Goal: Contribute content: Contribute content

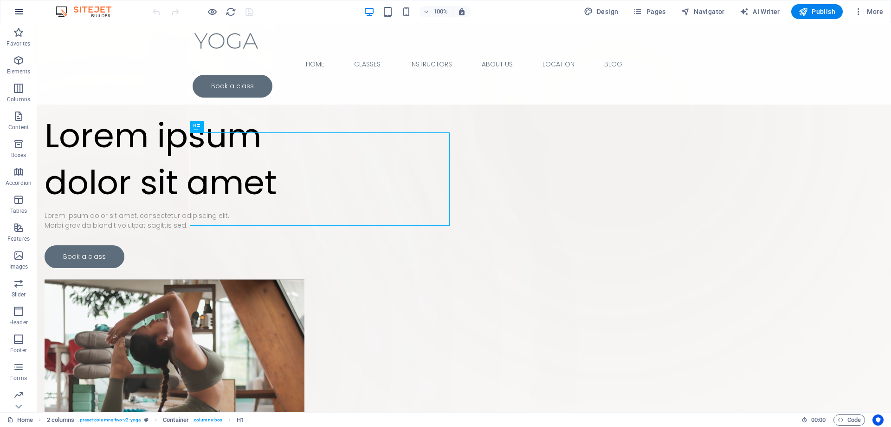
click at [22, 13] on icon "button" at bounding box center [18, 11] width 11 height 11
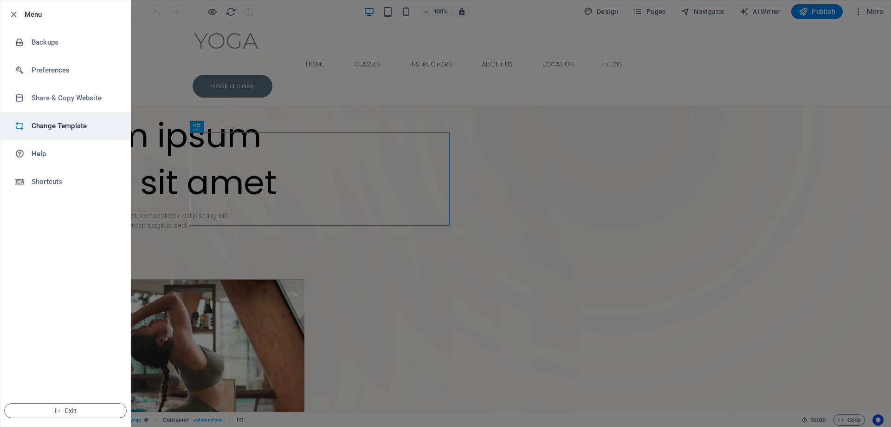
click at [79, 123] on h6 "Change Template" at bounding box center [75, 125] width 86 height 11
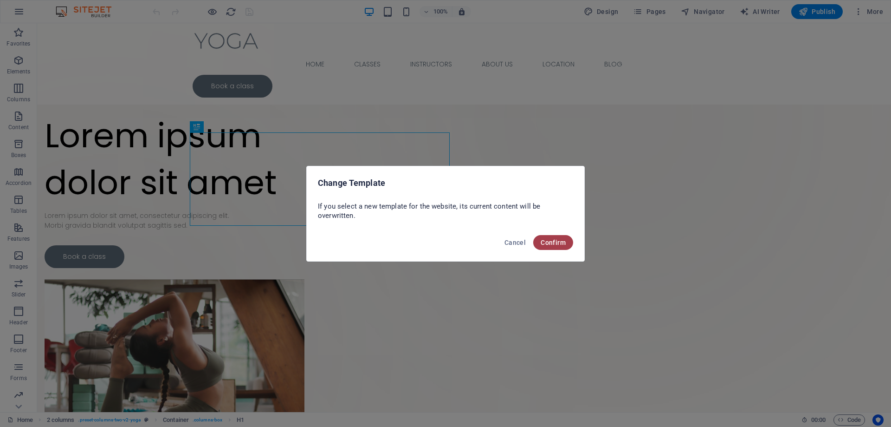
click at [549, 241] on span "Confirm" at bounding box center [553, 242] width 25 height 7
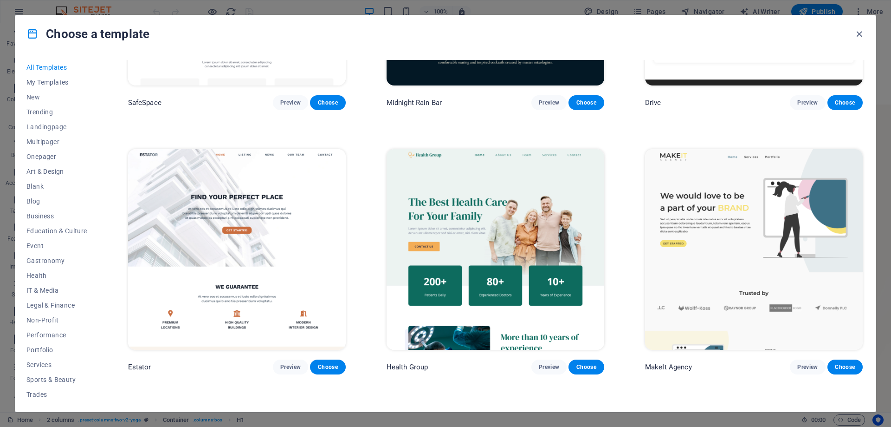
scroll to position [2739, 0]
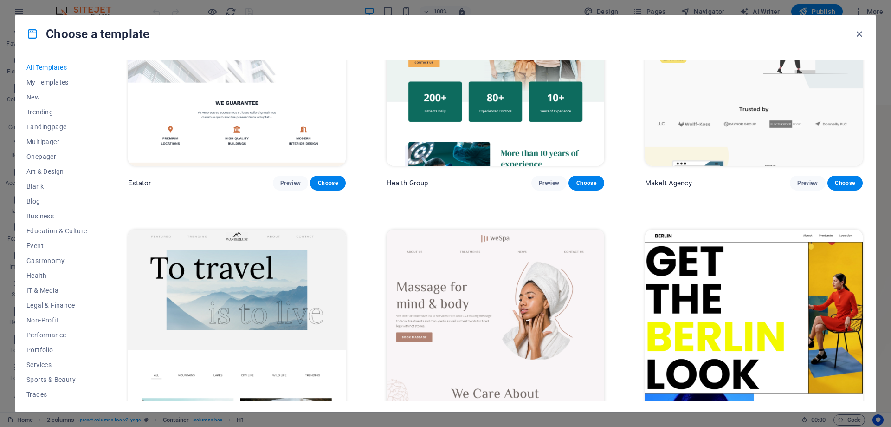
click at [162, 11] on div "Choose a template All Templates My Templates New Trending Landingpage Multipage…" at bounding box center [445, 213] width 891 height 427
click at [124, 10] on div "Choose a template All Templates My Templates New Trending Landingpage Multipage…" at bounding box center [445, 213] width 891 height 427
click at [858, 36] on icon "button" at bounding box center [859, 34] width 11 height 11
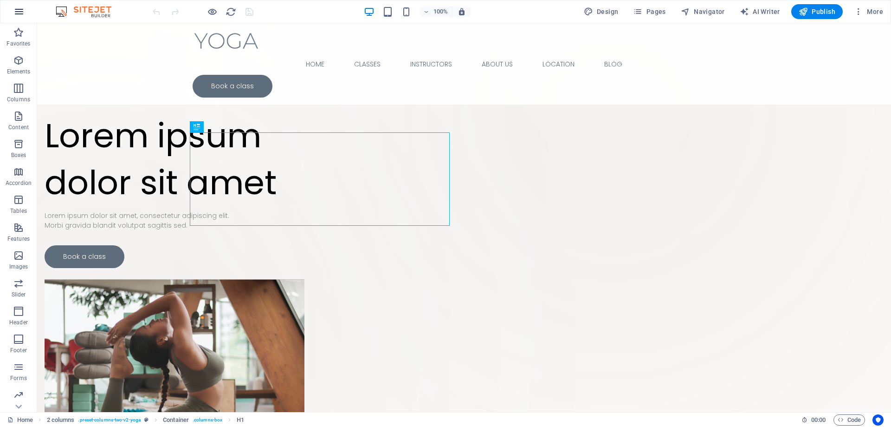
click at [19, 7] on icon "button" at bounding box center [18, 11] width 11 height 11
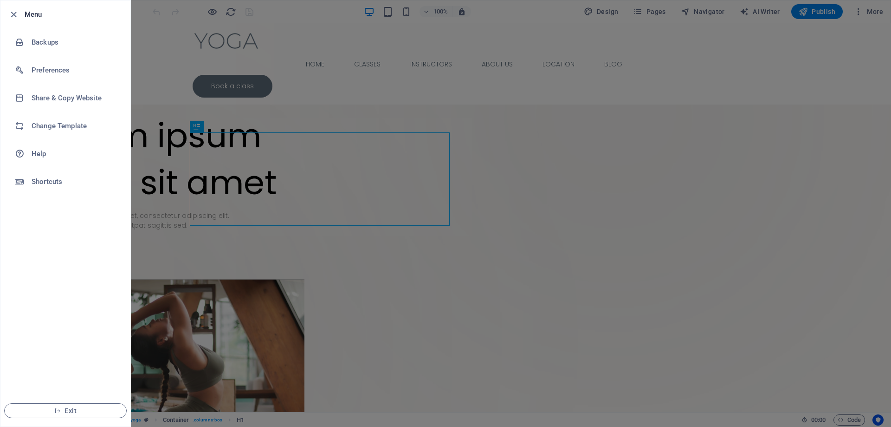
click at [228, 47] on div at bounding box center [445, 213] width 891 height 427
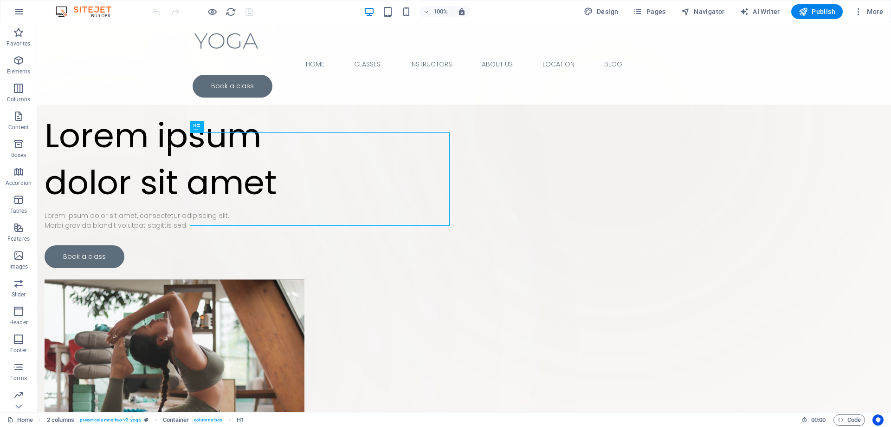
click at [67, 9] on img at bounding box center [88, 11] width 70 height 11
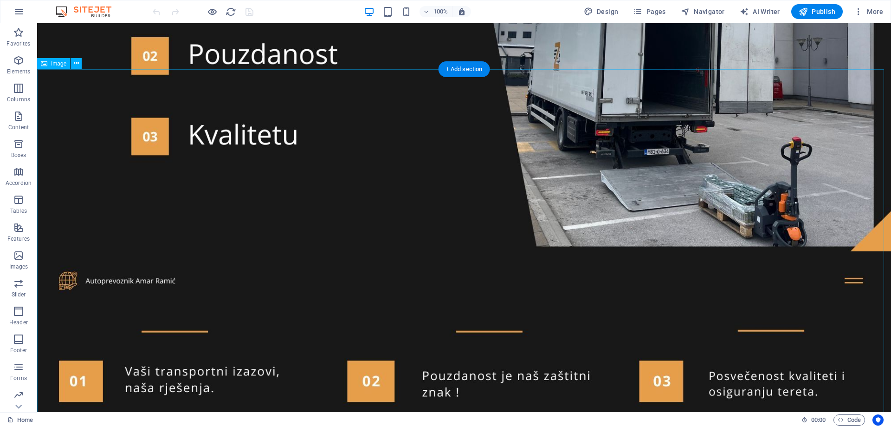
scroll to position [2414, 0]
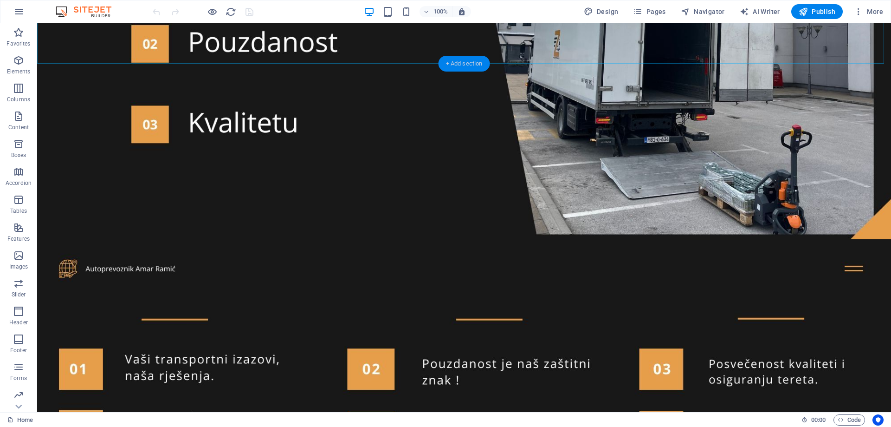
click at [474, 64] on div "+ Add section" at bounding box center [465, 64] width 52 height 16
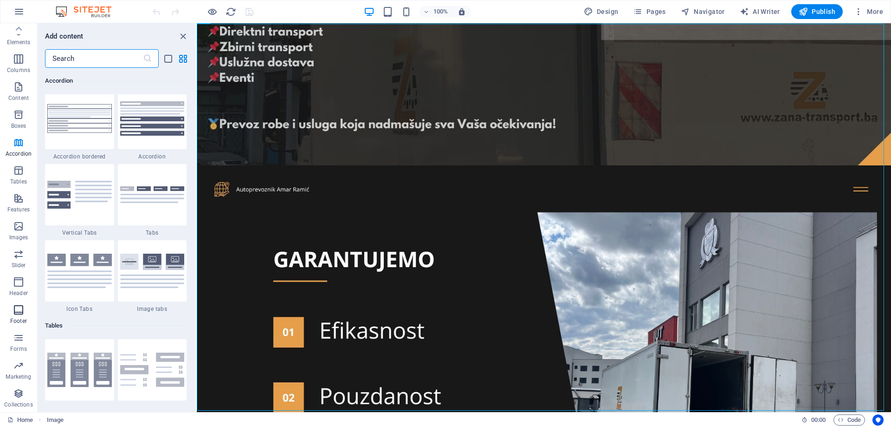
scroll to position [0, 0]
click at [23, 65] on icon "button" at bounding box center [18, 60] width 11 height 11
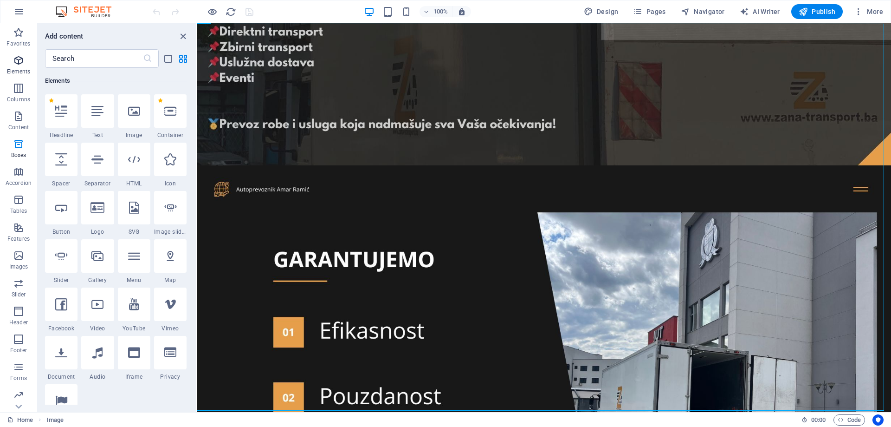
scroll to position [99, 0]
click at [133, 123] on div at bounding box center [134, 110] width 32 height 33
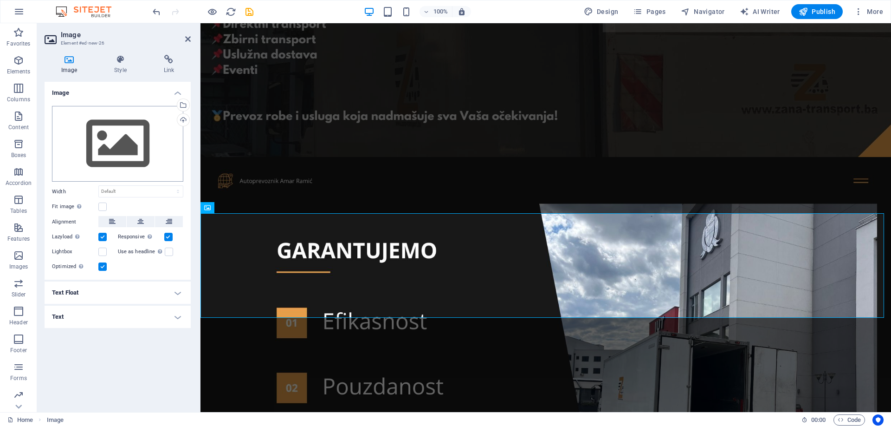
scroll to position [1889, 0]
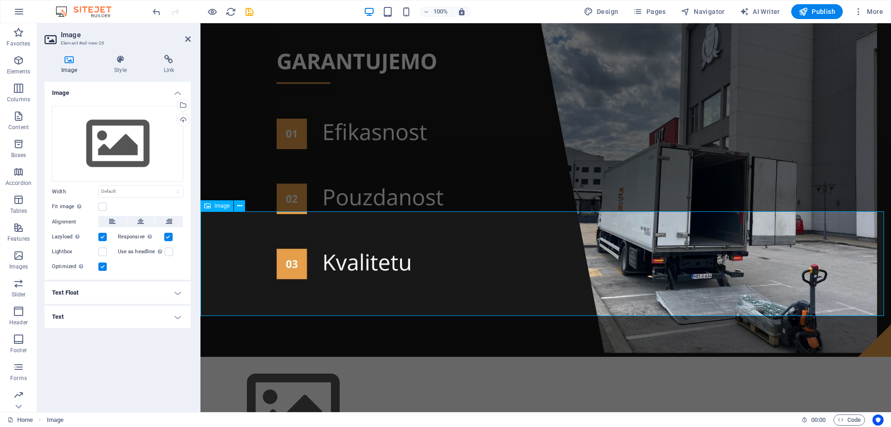
click at [250, 357] on figure at bounding box center [546, 409] width 691 height 104
click at [249, 357] on figure at bounding box center [546, 409] width 691 height 104
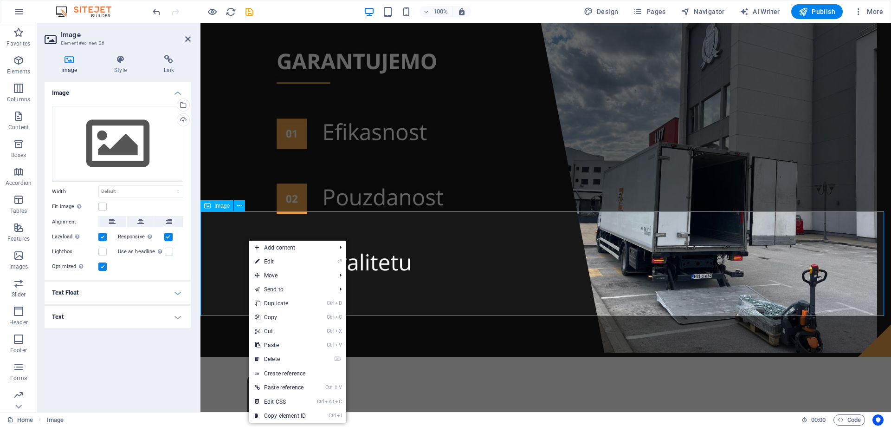
click at [233, 357] on figure at bounding box center [546, 409] width 691 height 104
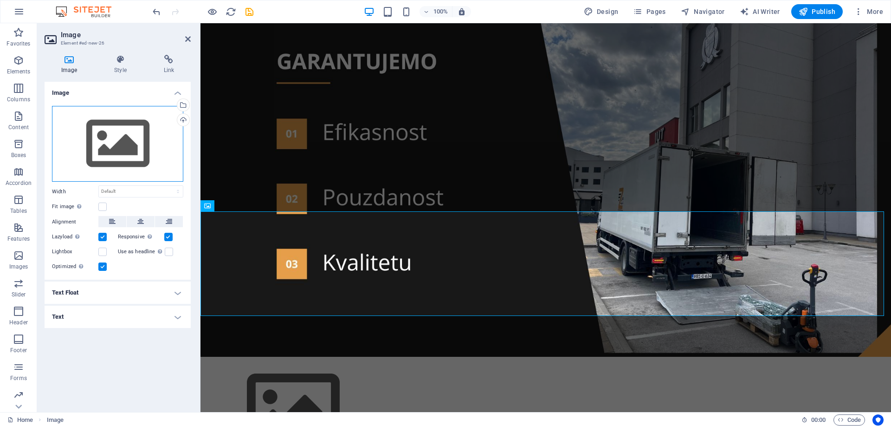
click at [108, 129] on div "Drag files here, click to choose files or select files from Files or our free s…" at bounding box center [117, 144] width 131 height 76
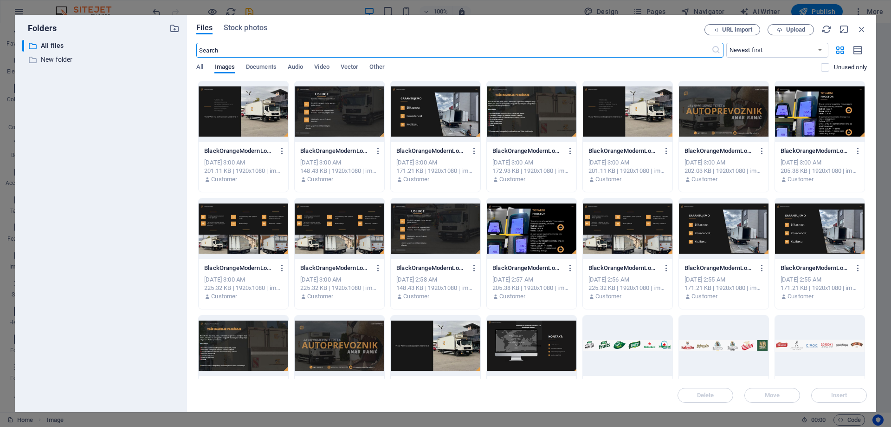
scroll to position [1440, 0]
click at [199, 67] on span "All" at bounding box center [199, 67] width 7 height 13
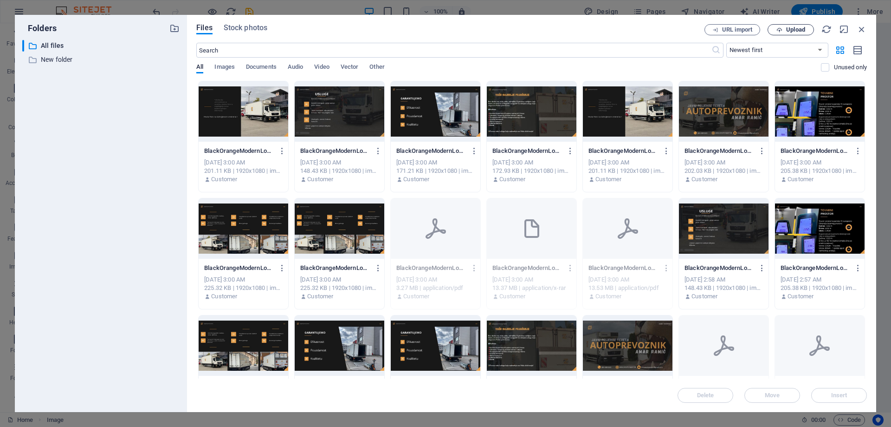
click at [788, 27] on span "Upload" at bounding box center [795, 30] width 19 height 6
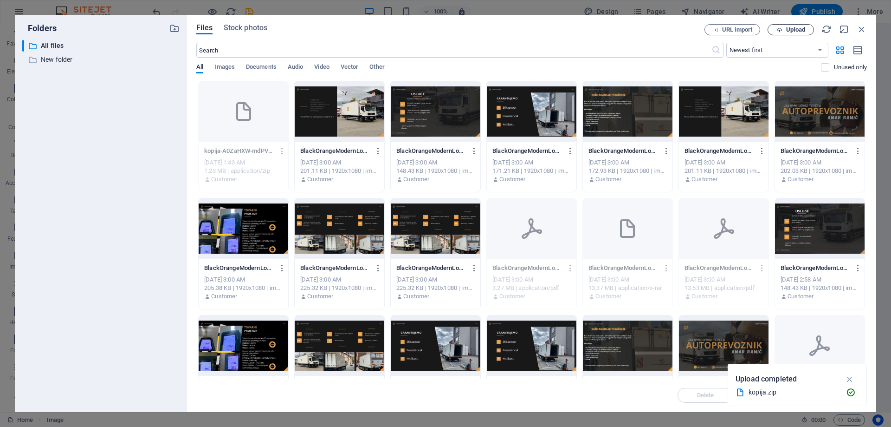
click at [789, 28] on span "Upload" at bounding box center [795, 30] width 19 height 6
click at [863, 28] on icon "button" at bounding box center [862, 29] width 10 height 10
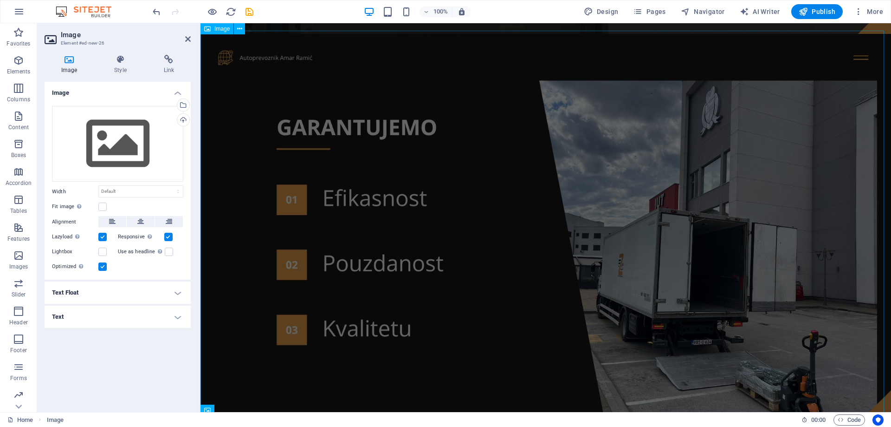
scroll to position [1889, 0]
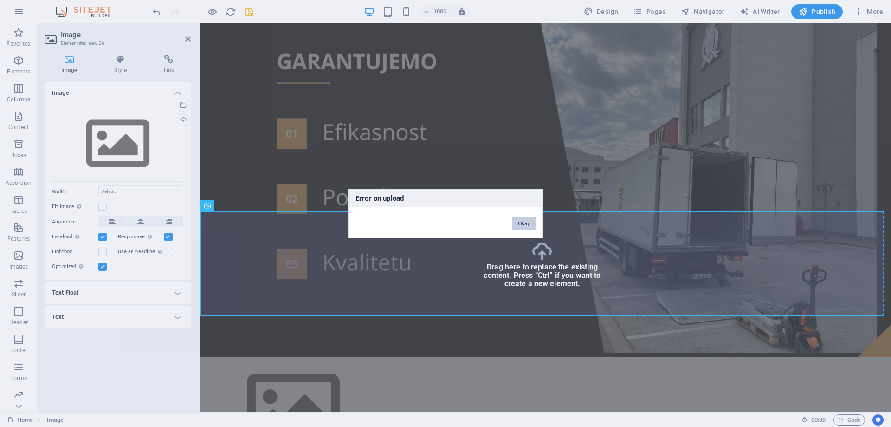
click at [519, 228] on button "Okay" at bounding box center [524, 223] width 23 height 14
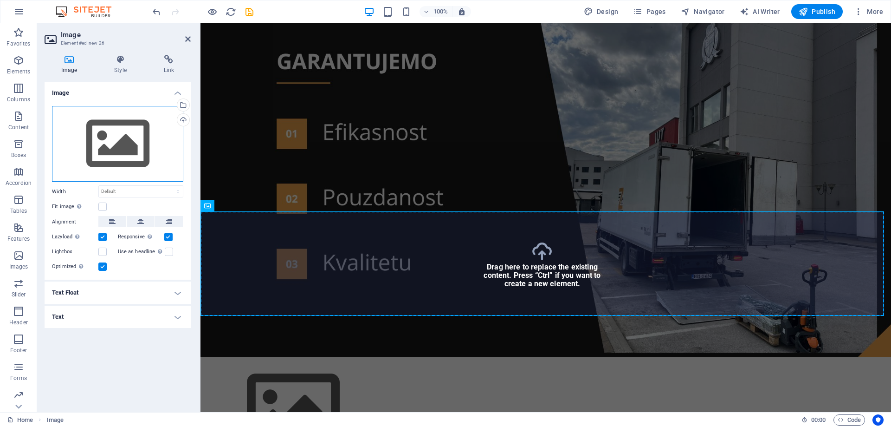
click at [76, 156] on div "Drag files here, click to choose files or select files from Files or our free s…" at bounding box center [117, 144] width 131 height 76
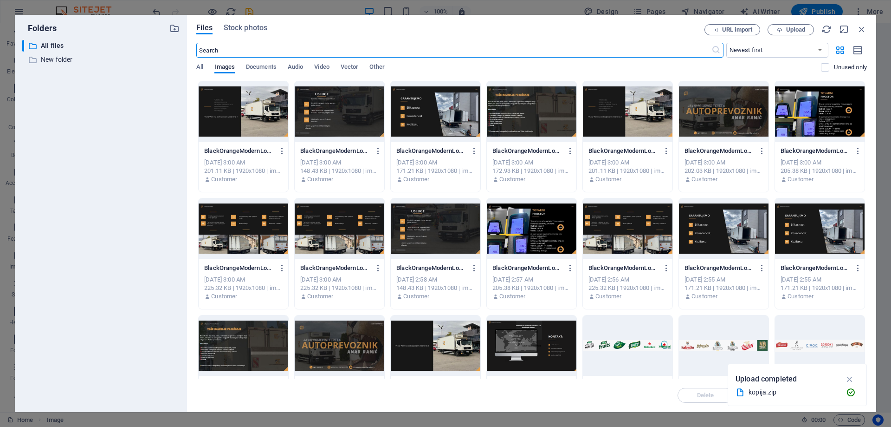
scroll to position [1440, 0]
click at [201, 66] on span "All" at bounding box center [199, 67] width 7 height 13
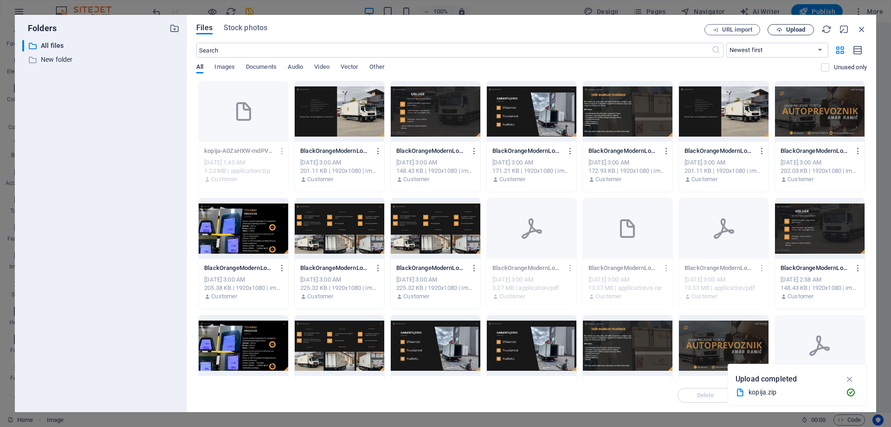
click at [788, 27] on span "Upload" at bounding box center [795, 30] width 19 height 6
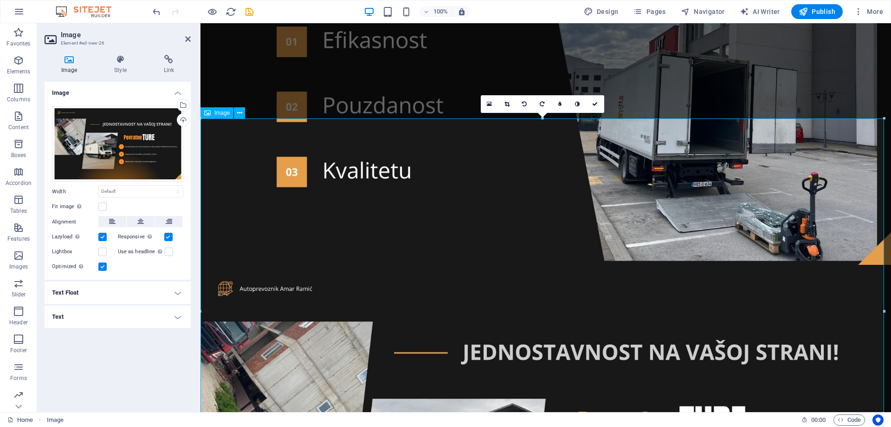
scroll to position [1982, 0]
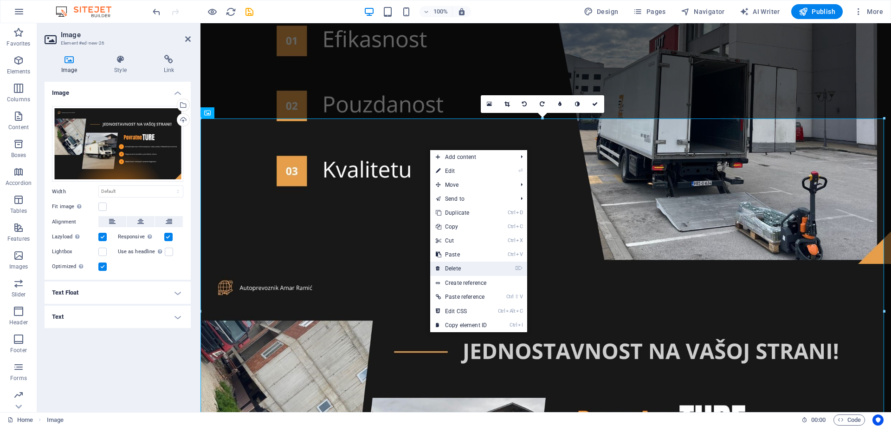
click at [455, 268] on link "⌦ Delete" at bounding box center [461, 268] width 62 height 14
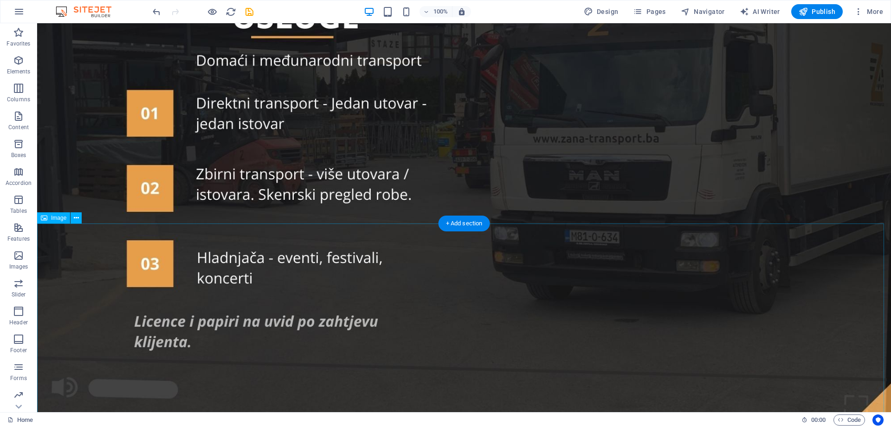
scroll to position [3706, 0]
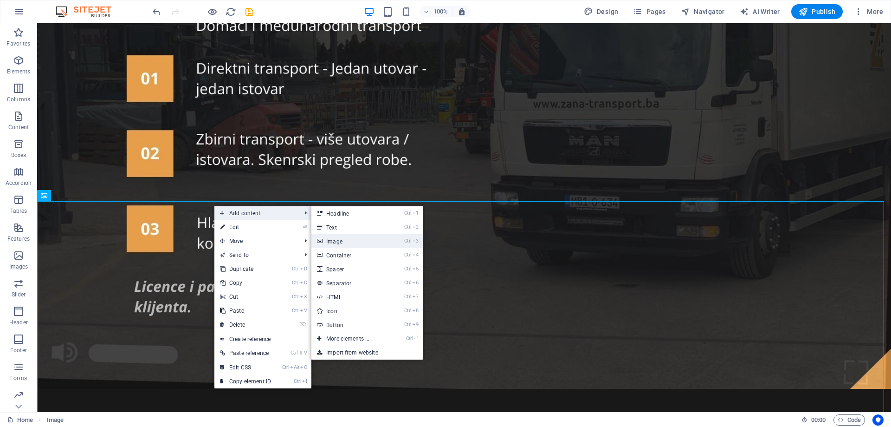
drag, startPoint x: 345, startPoint y: 239, endPoint x: 144, endPoint y: 216, distance: 202.3
click at [345, 239] on link "Ctrl 3 Image" at bounding box center [350, 241] width 77 height 14
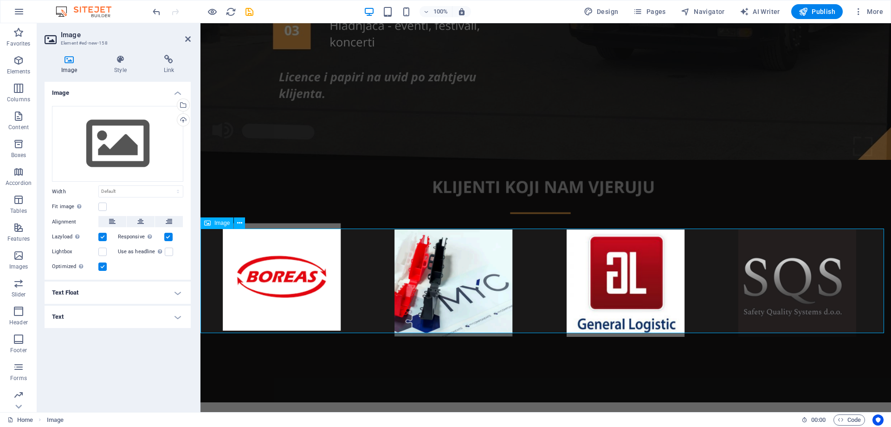
scroll to position [3238, 0]
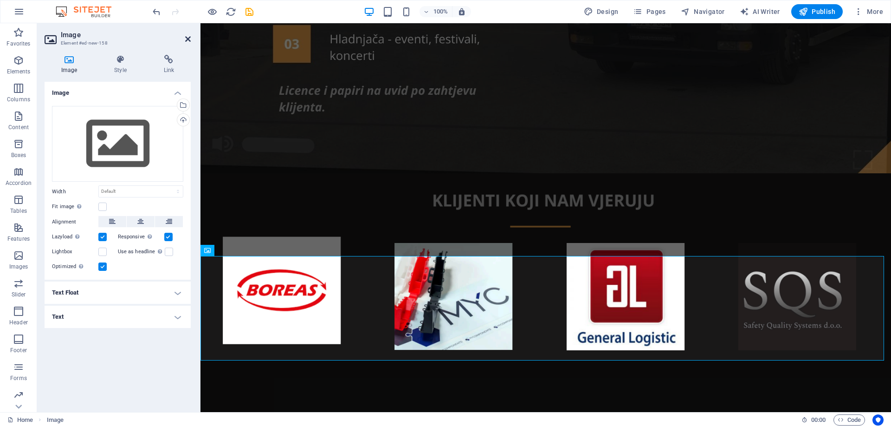
click at [188, 39] on icon at bounding box center [188, 38] width 6 height 7
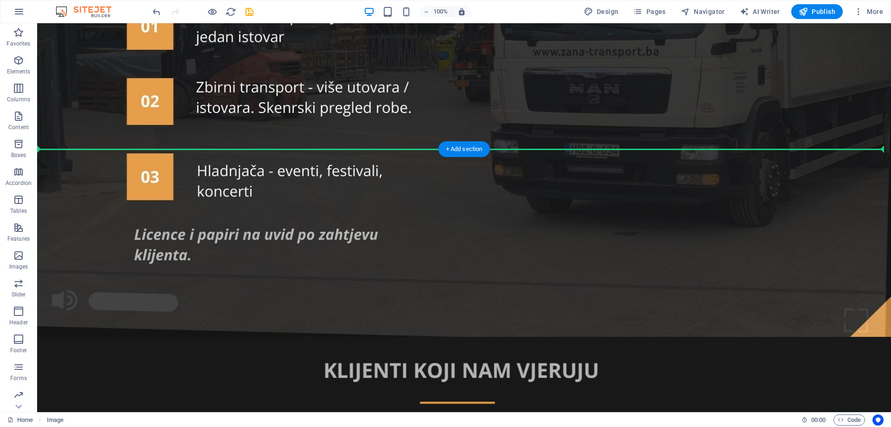
scroll to position [3595, 0]
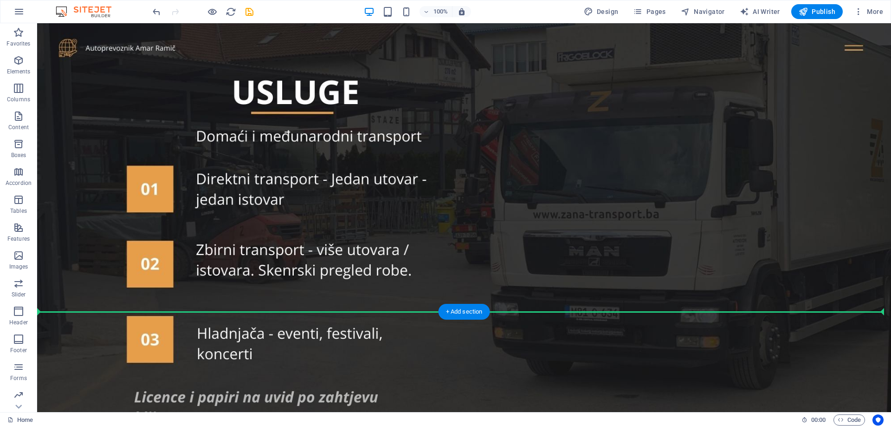
drag, startPoint x: 179, startPoint y: 316, endPoint x: 186, endPoint y: 313, distance: 7.7
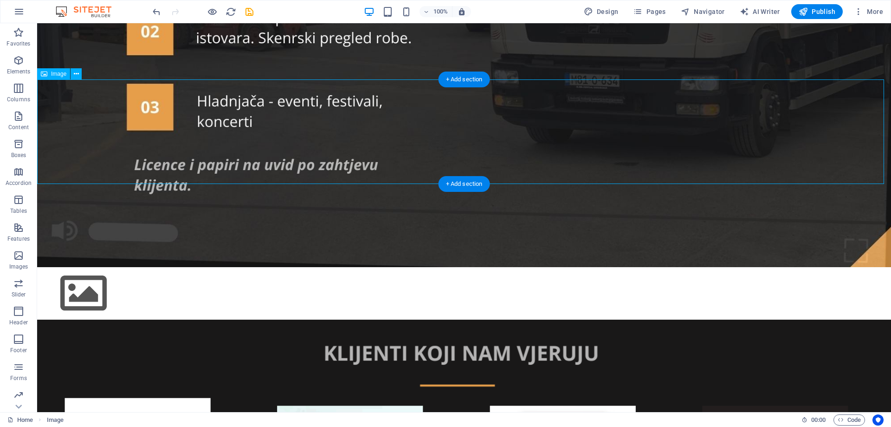
click at [144, 267] on figure at bounding box center [464, 293] width 854 height 52
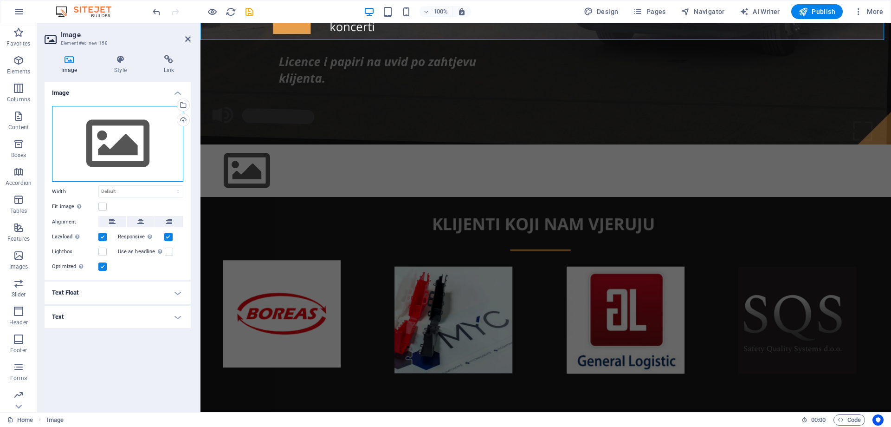
click at [135, 128] on div "Drag files here, click to choose files or select files from Files or our free s…" at bounding box center [117, 144] width 131 height 76
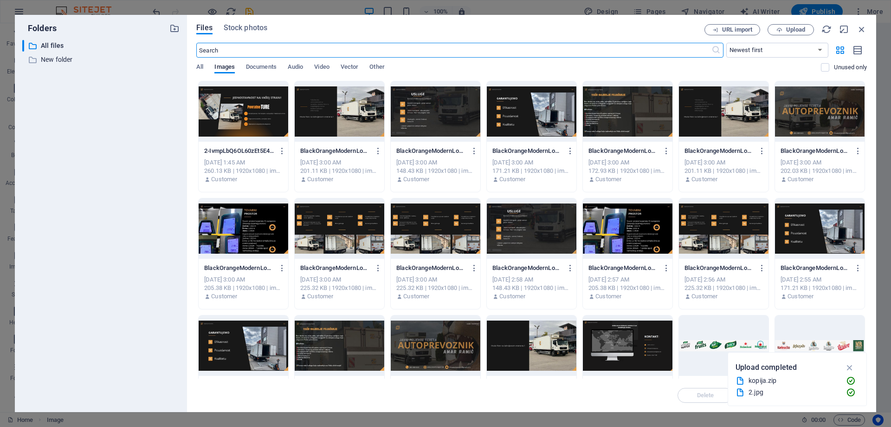
scroll to position [2102, 0]
click at [249, 108] on div at bounding box center [244, 111] width 90 height 60
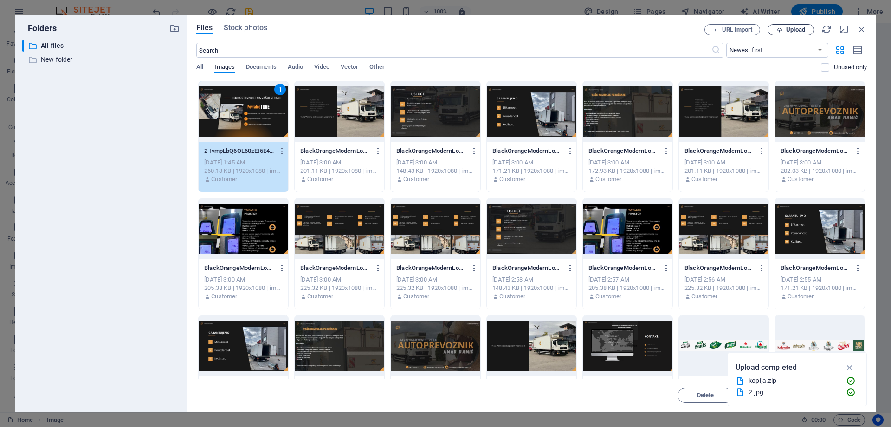
click at [781, 32] on icon "button" at bounding box center [780, 30] width 6 height 6
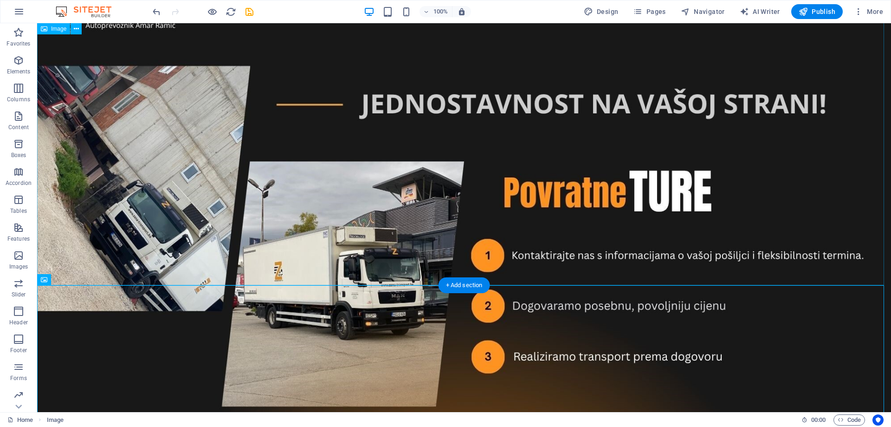
scroll to position [4099, 0]
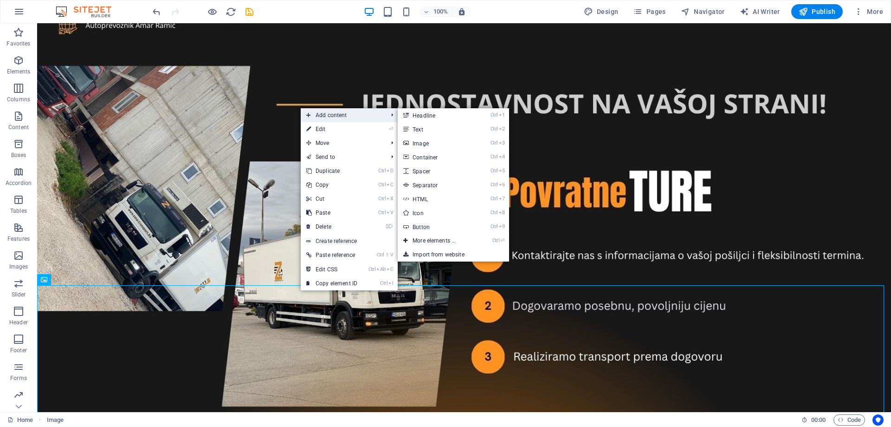
click at [331, 115] on span "Add content" at bounding box center [342, 115] width 83 height 14
click at [425, 142] on link "Ctrl 3 Image" at bounding box center [436, 143] width 77 height 14
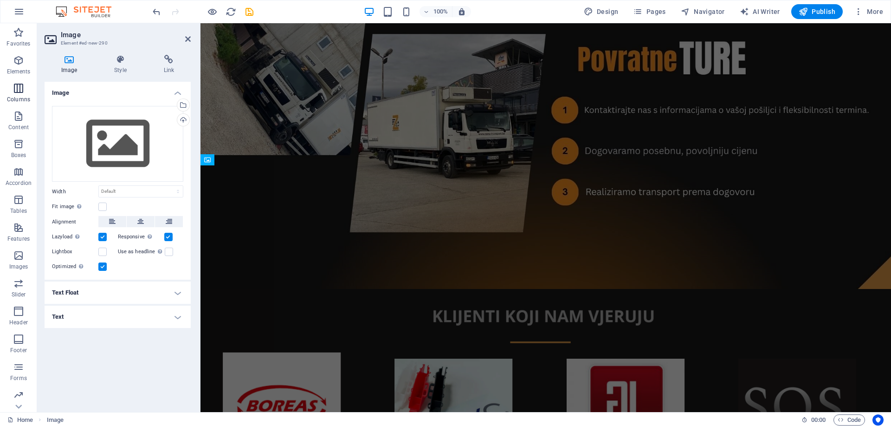
scroll to position [3714, 0]
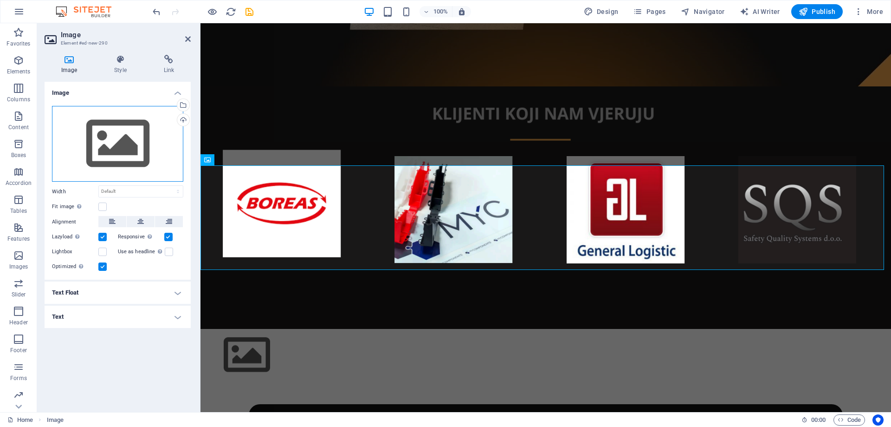
click at [112, 149] on div "Drag files here, click to choose files or select files from Files or our free s…" at bounding box center [117, 144] width 131 height 76
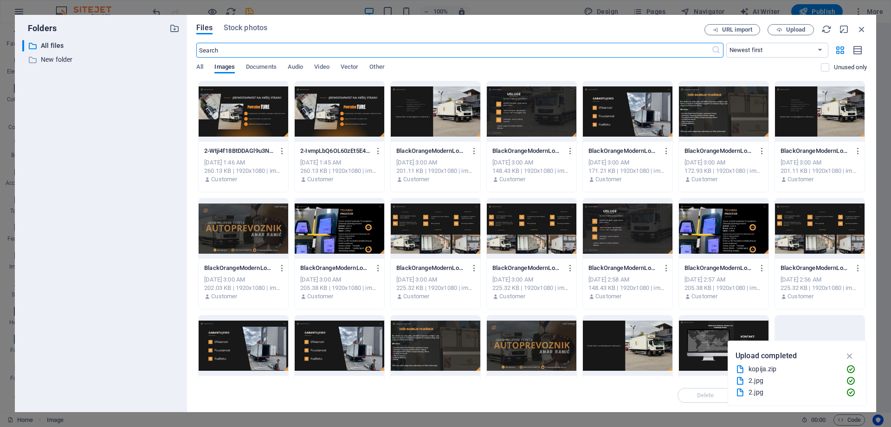
scroll to position [2624, 0]
click at [241, 111] on div at bounding box center [244, 111] width 90 height 60
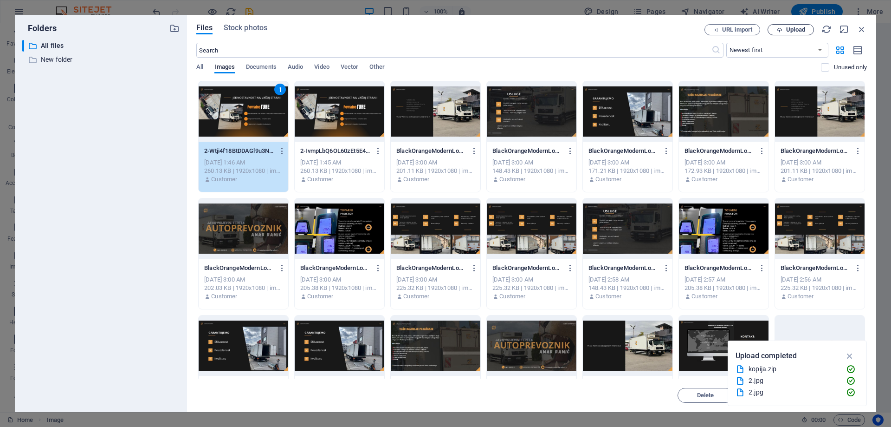
click at [792, 28] on span "Upload" at bounding box center [795, 30] width 19 height 6
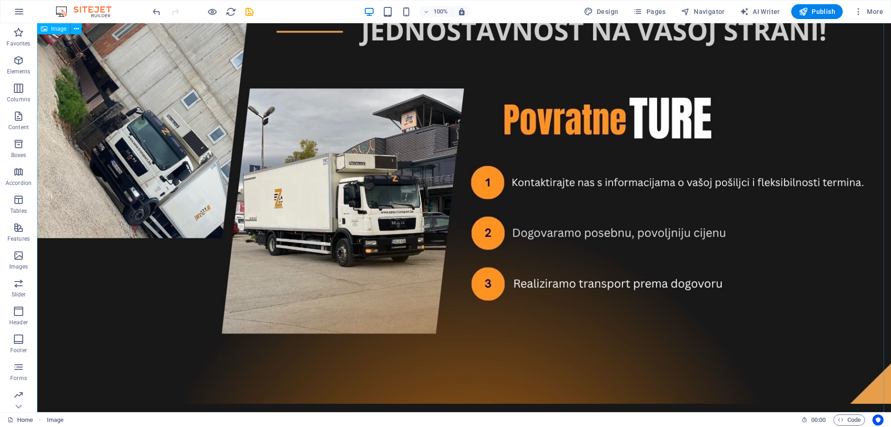
scroll to position [4180, 0]
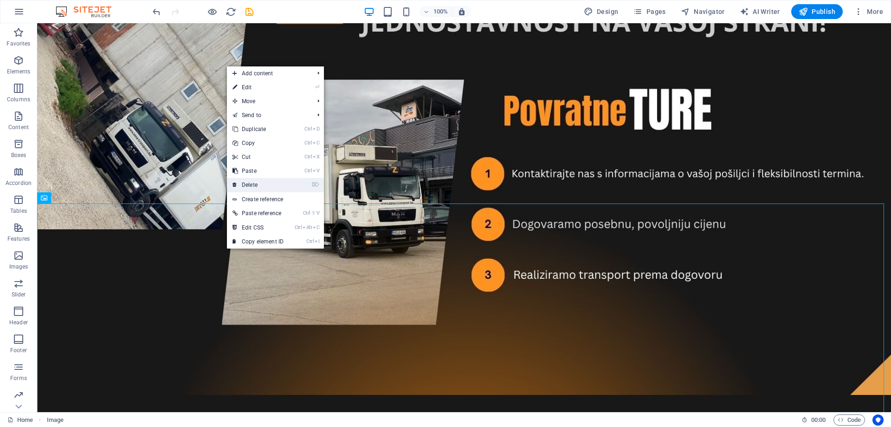
click at [263, 185] on link "⌦ Delete" at bounding box center [258, 185] width 62 height 14
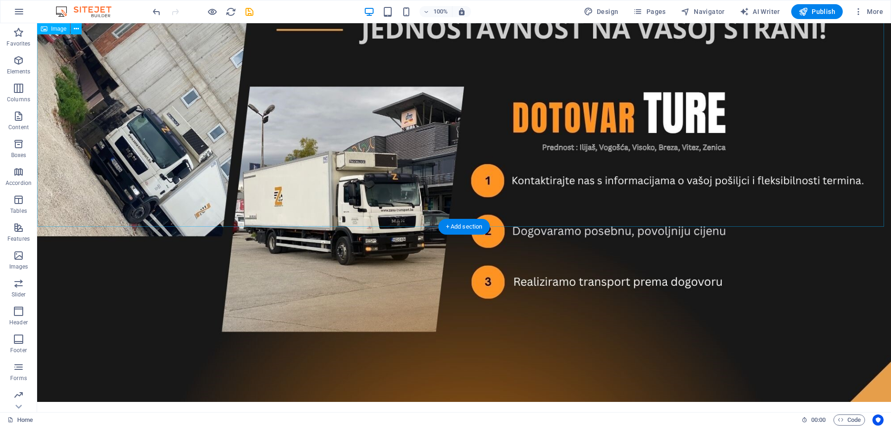
scroll to position [4598, 0]
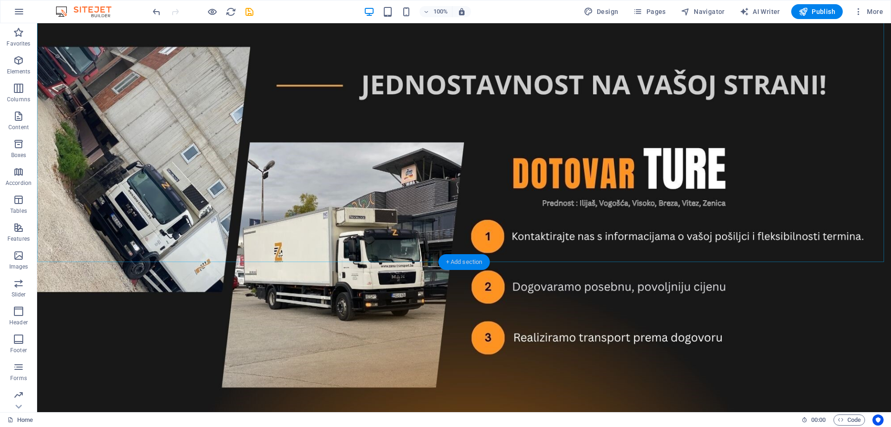
drag, startPoint x: 251, startPoint y: 241, endPoint x: 454, endPoint y: 262, distance: 203.9
click at [454, 262] on div "+ Add section" at bounding box center [465, 262] width 52 height 16
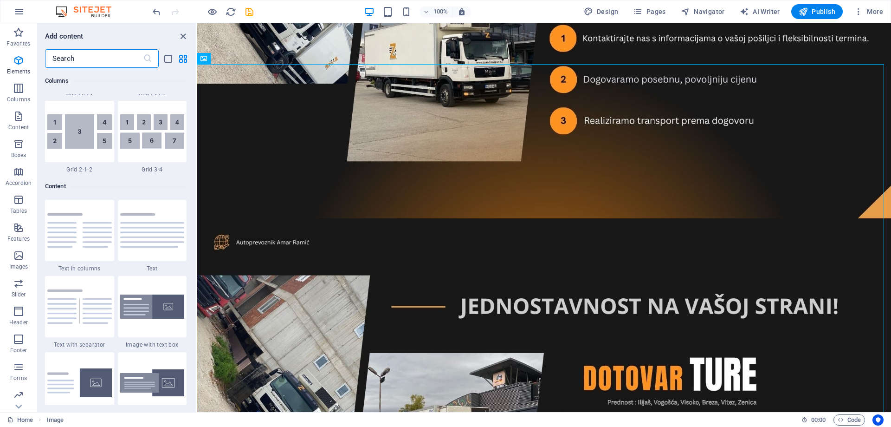
scroll to position [3872, 0]
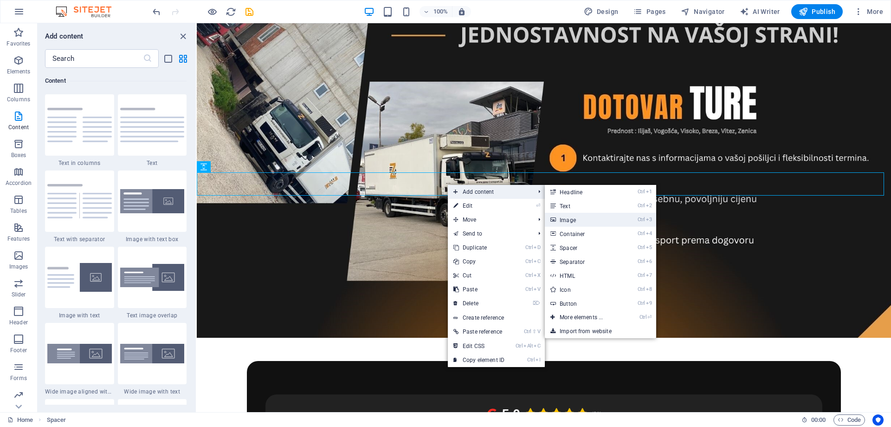
click at [578, 219] on link "Ctrl 3 Image" at bounding box center [583, 220] width 77 height 14
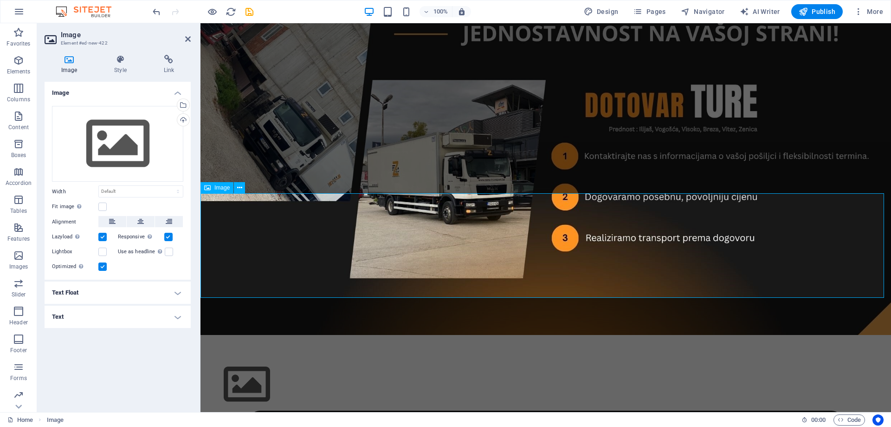
scroll to position [3854, 0]
click at [306, 335] on div at bounding box center [546, 346] width 691 height 23
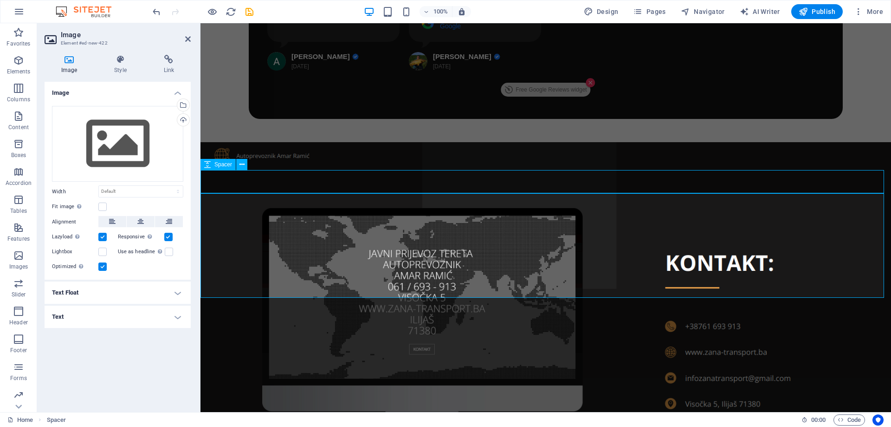
drag, startPoint x: 306, startPoint y: 177, endPoint x: 469, endPoint y: 177, distance: 162.9
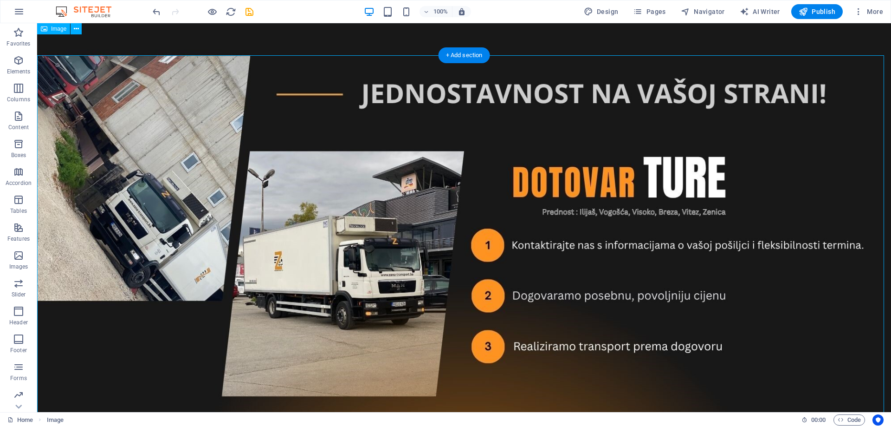
scroll to position [4598, 0]
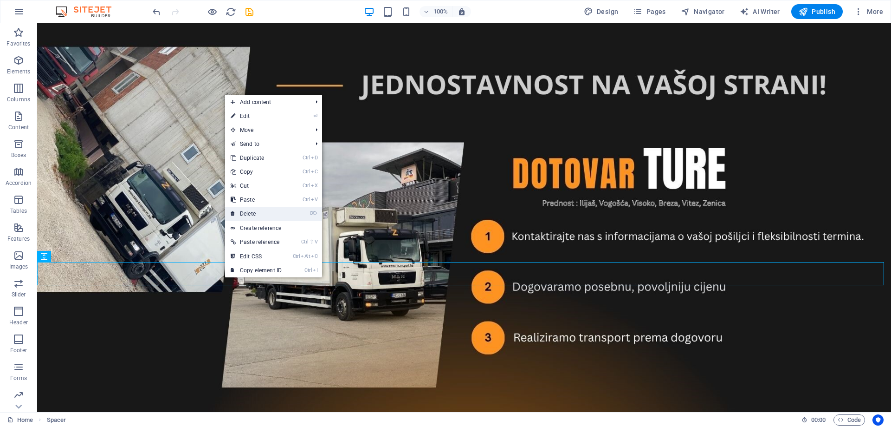
click at [256, 213] on link "⌦ Delete" at bounding box center [256, 214] width 62 height 14
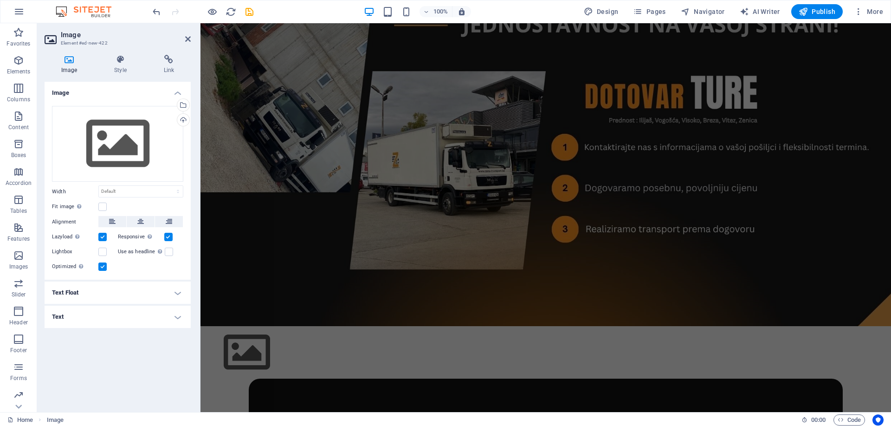
scroll to position [3854, 0]
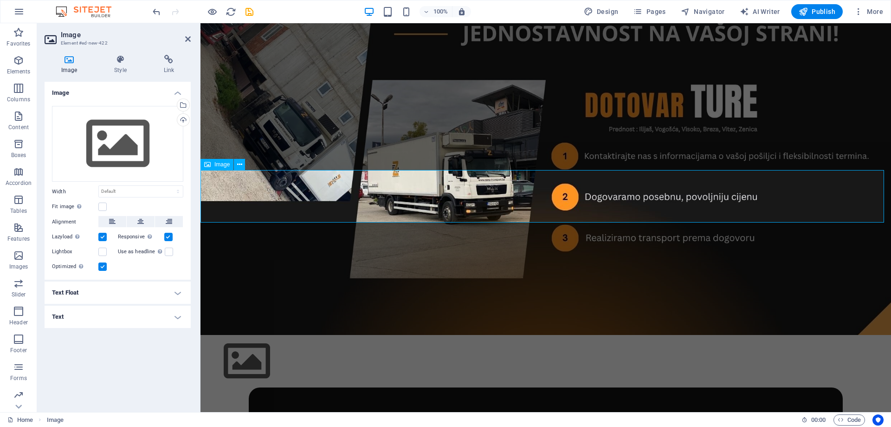
click at [242, 335] on figure at bounding box center [546, 361] width 691 height 52
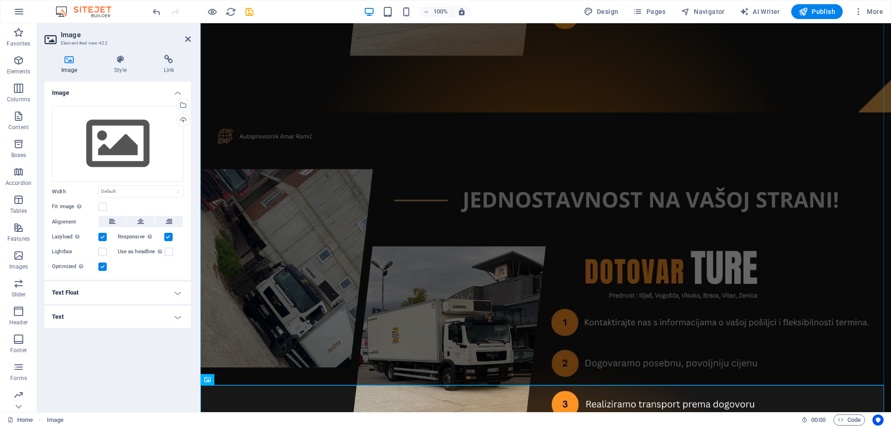
scroll to position [3715, 0]
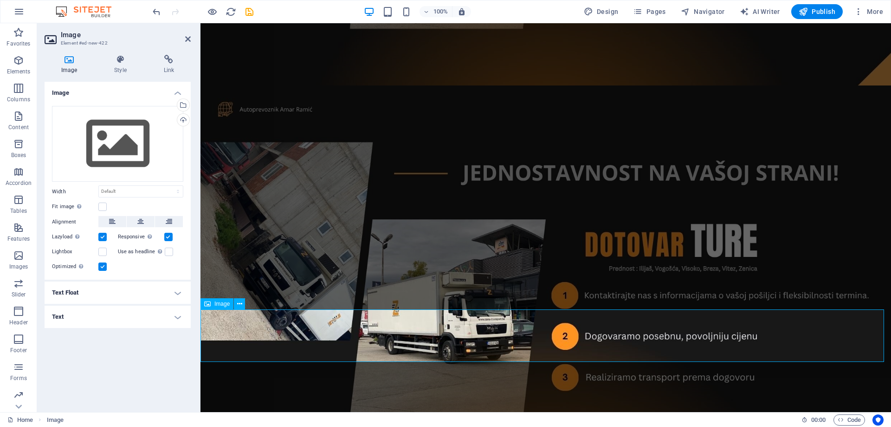
click at [117, 132] on div "Drag files here, click to choose files or select files from Files or our free s…" at bounding box center [117, 144] width 131 height 76
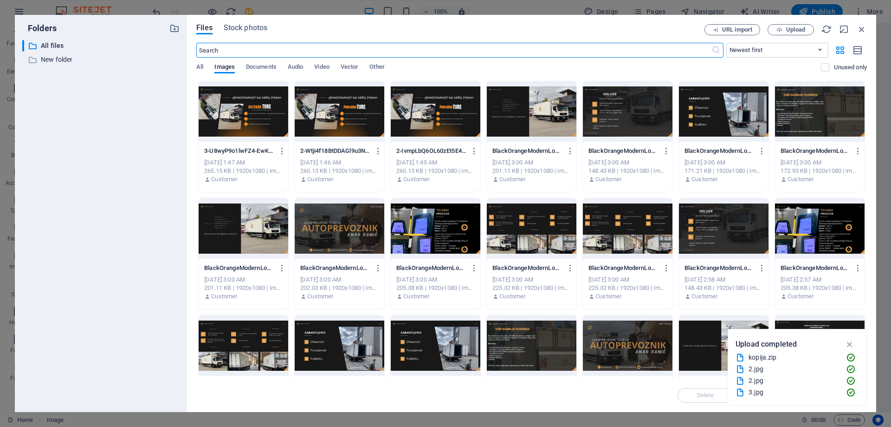
scroll to position [2625, 0]
click at [792, 28] on span "Upload" at bounding box center [795, 30] width 19 height 6
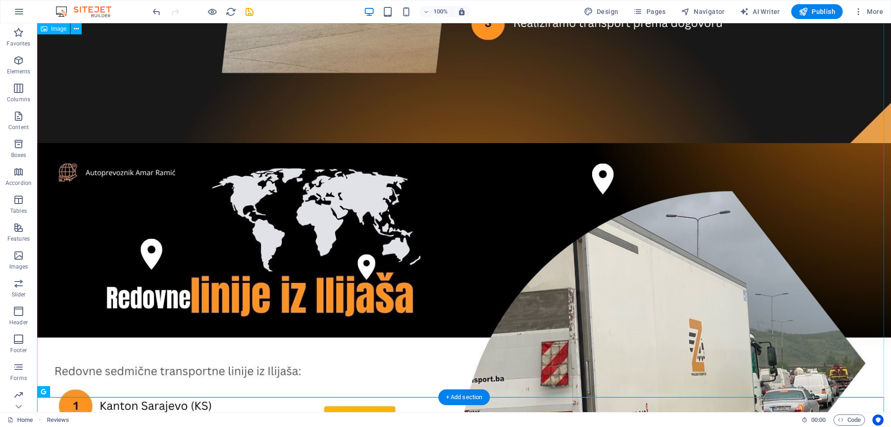
scroll to position [5015, 0]
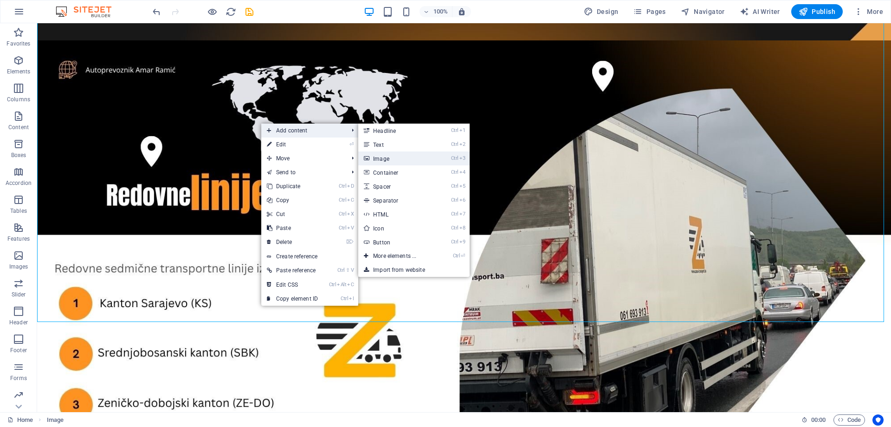
click at [383, 156] on link "Ctrl 3 Image" at bounding box center [396, 158] width 77 height 14
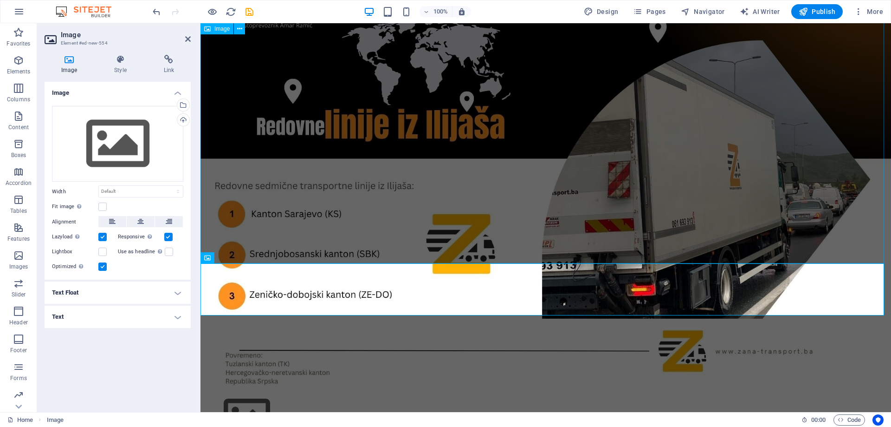
scroll to position [4272, 0]
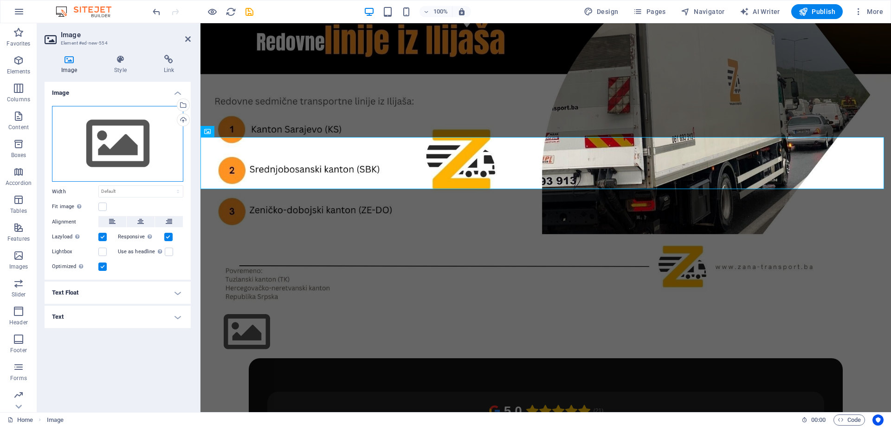
click at [117, 132] on div "Drag files here, click to choose files or select files from Files or our free s…" at bounding box center [117, 144] width 131 height 76
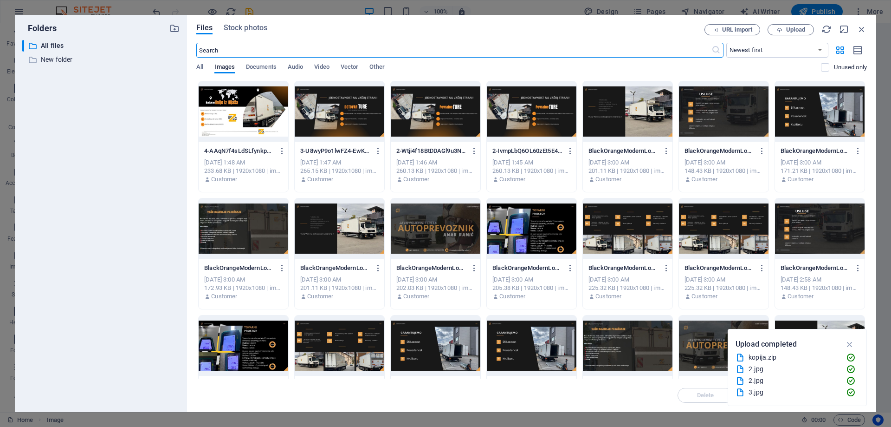
scroll to position [3055, 0]
click at [796, 28] on span "Upload" at bounding box center [795, 30] width 19 height 6
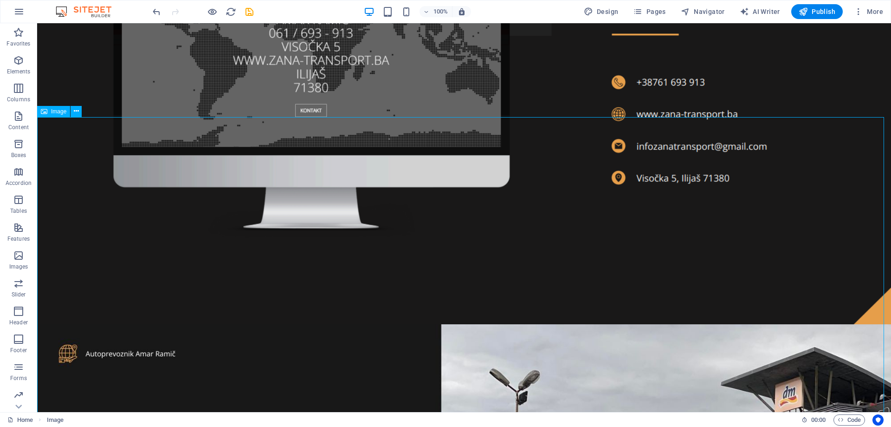
scroll to position [6629, 0]
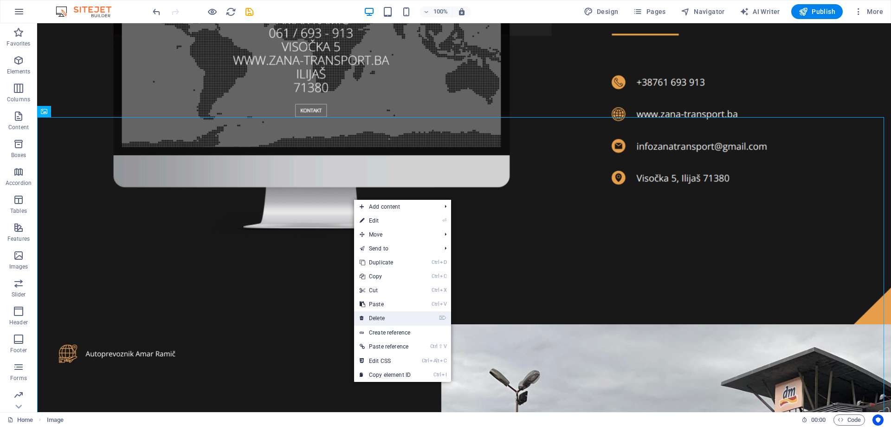
click at [389, 318] on link "⌦ Delete" at bounding box center [385, 318] width 62 height 14
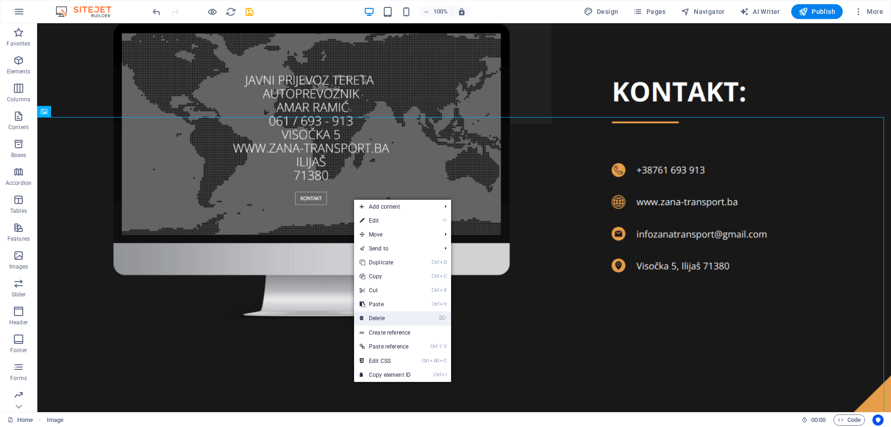
scroll to position [6334, 0]
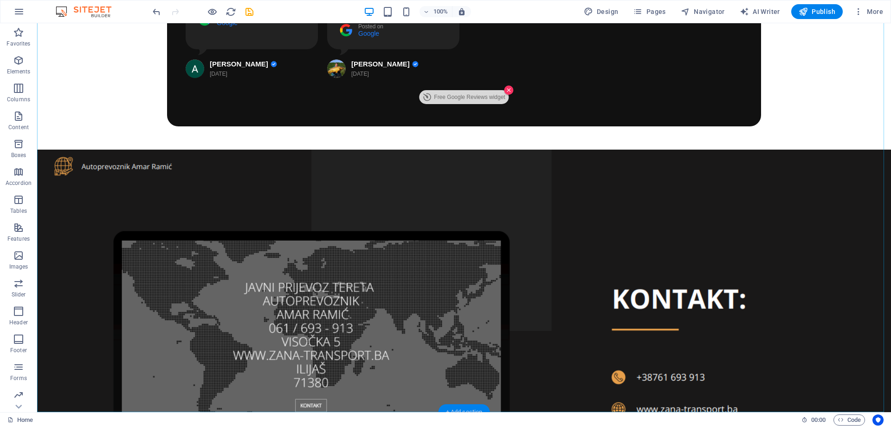
click at [459, 406] on div "+ Add section" at bounding box center [465, 412] width 52 height 16
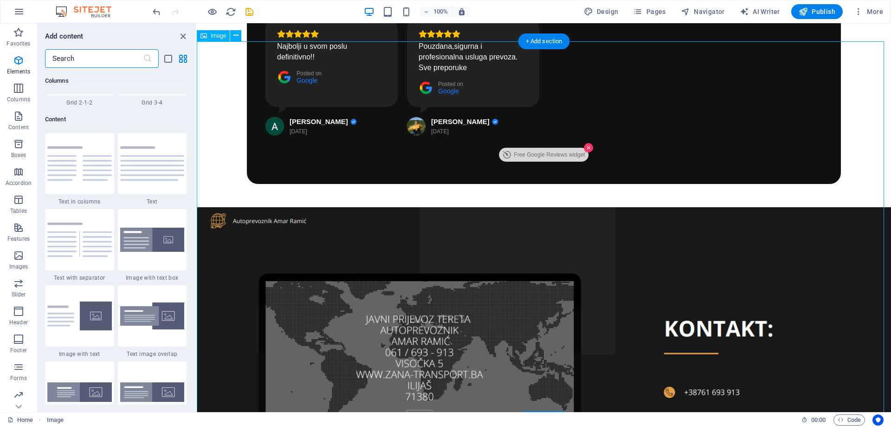
scroll to position [1624, 0]
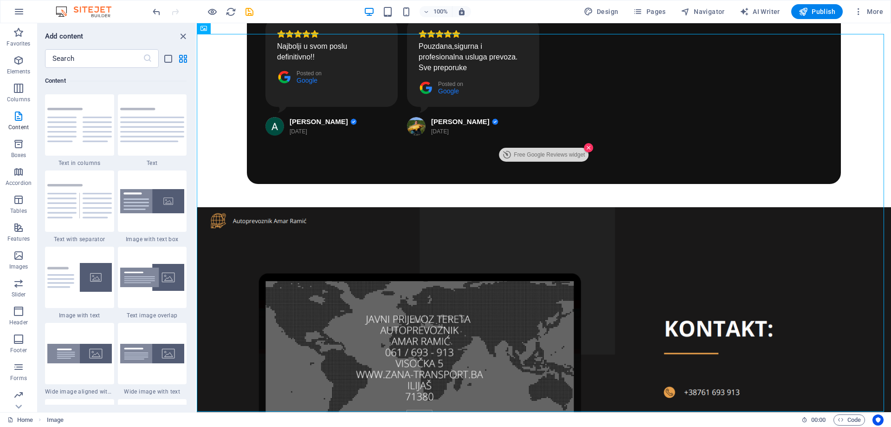
drag, startPoint x: 685, startPoint y: 440, endPoint x: 406, endPoint y: 394, distance: 282.8
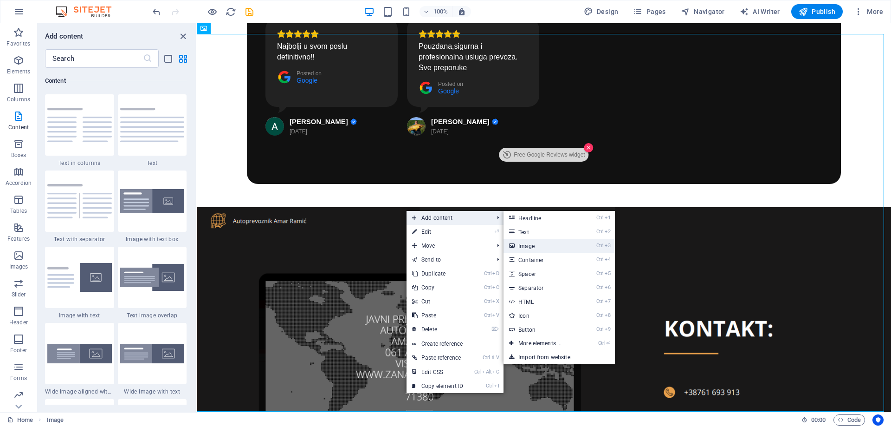
drag, startPoint x: 541, startPoint y: 248, endPoint x: 341, endPoint y: 225, distance: 201.4
click at [541, 248] on link "Ctrl 3 Image" at bounding box center [542, 246] width 77 height 14
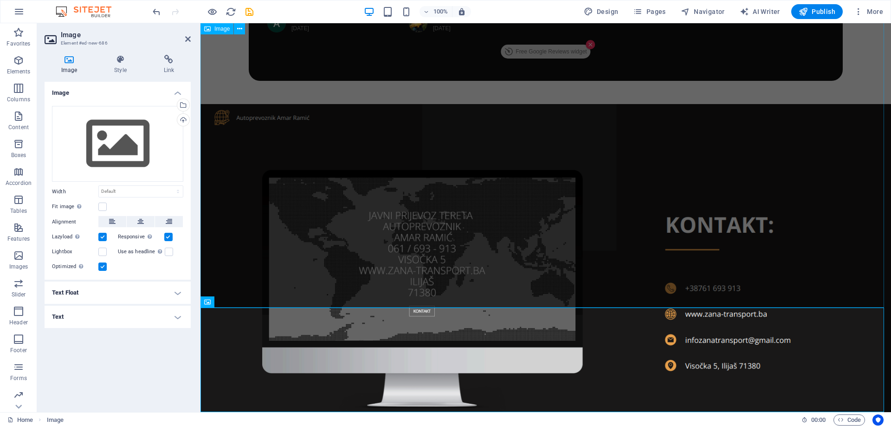
scroll to position [5329, 0]
click at [118, 152] on div "Drag files here, click to choose files or select files from Files or our free s…" at bounding box center [117, 144] width 131 height 76
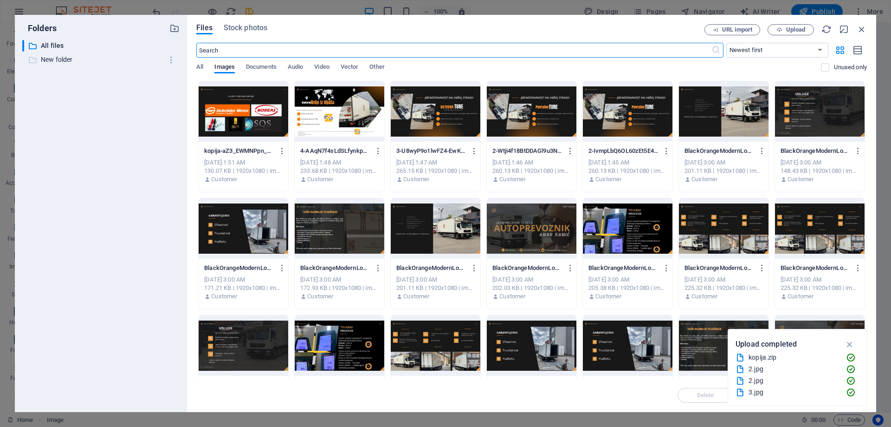
scroll to position [3720, 0]
click at [786, 30] on span "Upload" at bounding box center [795, 30] width 19 height 6
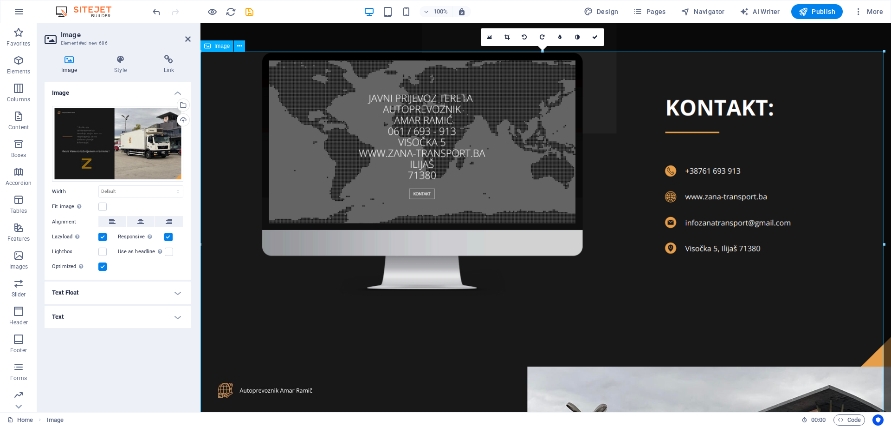
scroll to position [5609, 0]
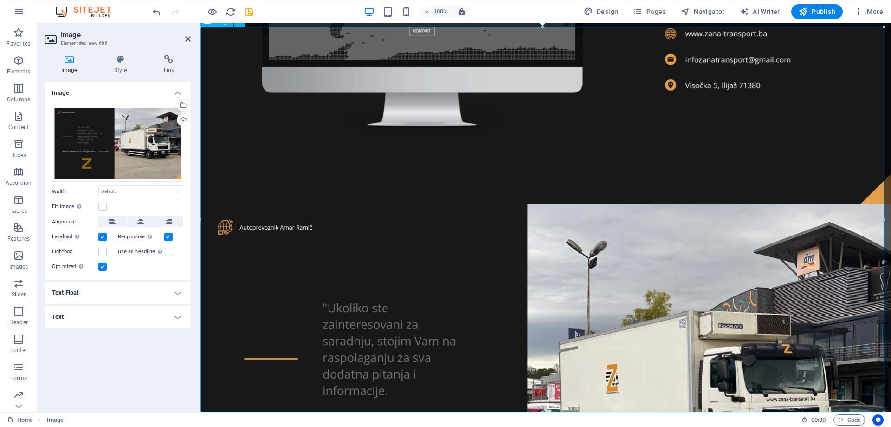
click at [408, 203] on figure at bounding box center [546, 397] width 691 height 389
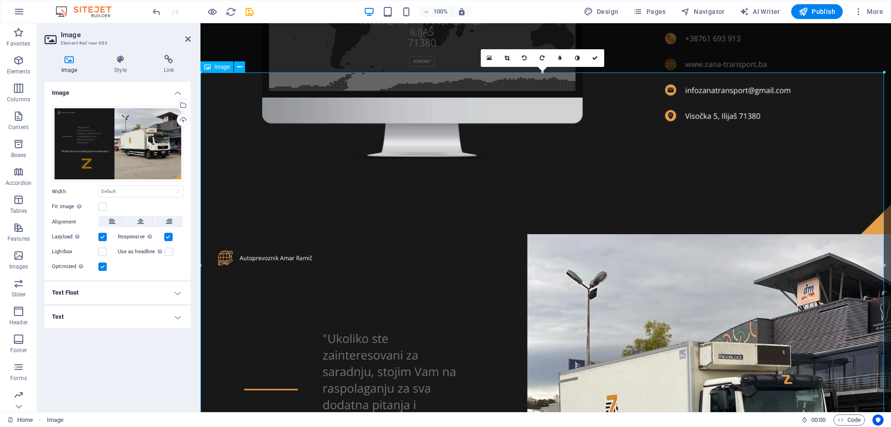
scroll to position [5563, 0]
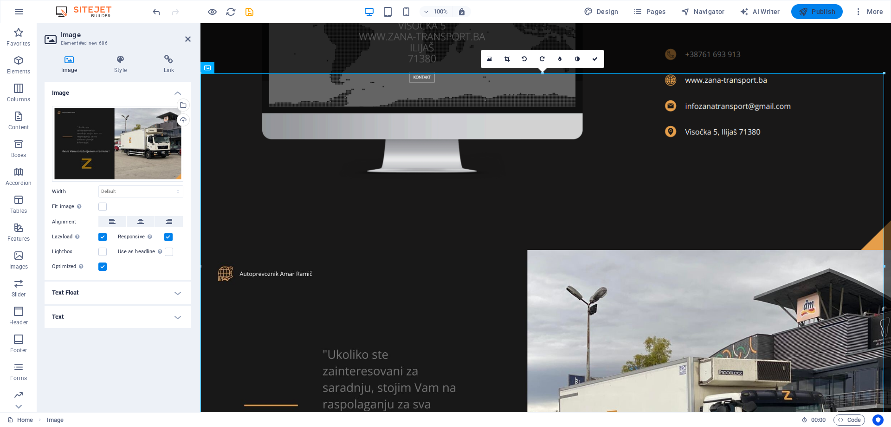
click at [811, 8] on span "Publish" at bounding box center [817, 11] width 37 height 9
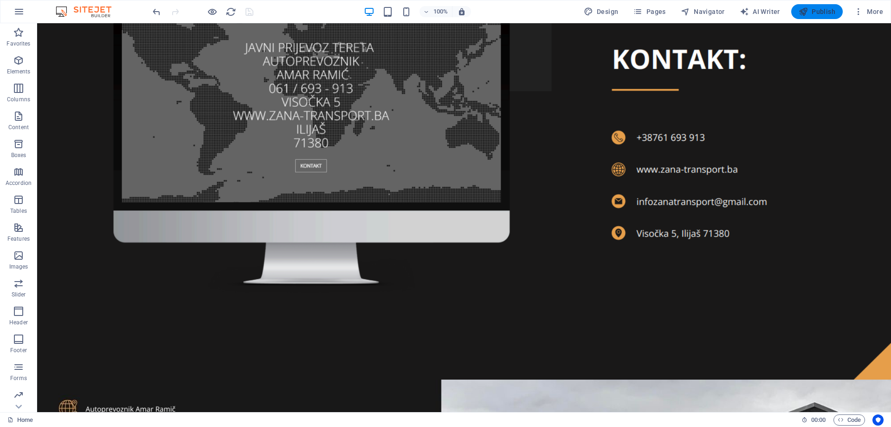
scroll to position [6583, 0]
